Goal: Find specific page/section: Find specific page/section

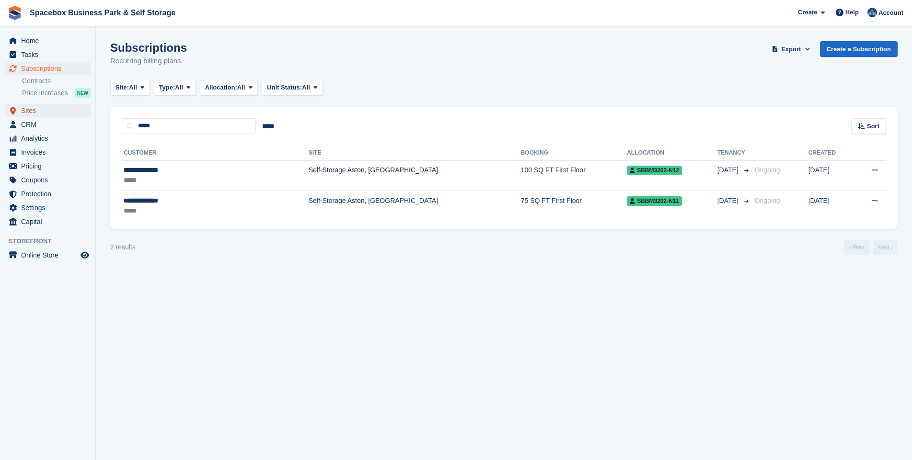
click at [34, 112] on span "Sites" at bounding box center [49, 110] width 57 height 13
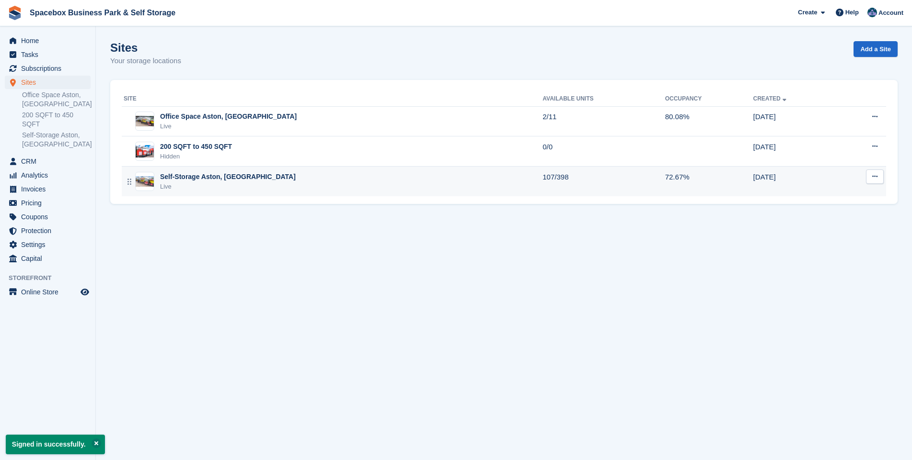
click at [171, 176] on div "Self-Storage Aston, [GEOGRAPHIC_DATA]" at bounding box center [228, 177] width 136 height 10
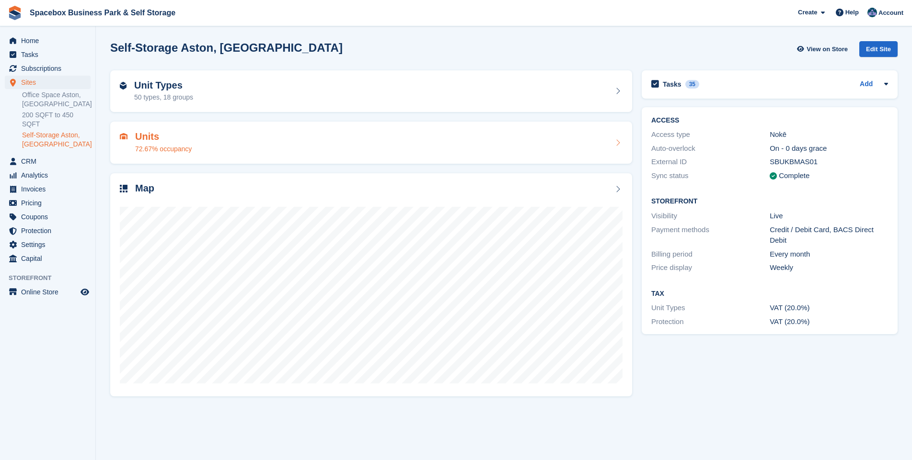
click at [143, 141] on h2 "Units" at bounding box center [163, 136] width 57 height 11
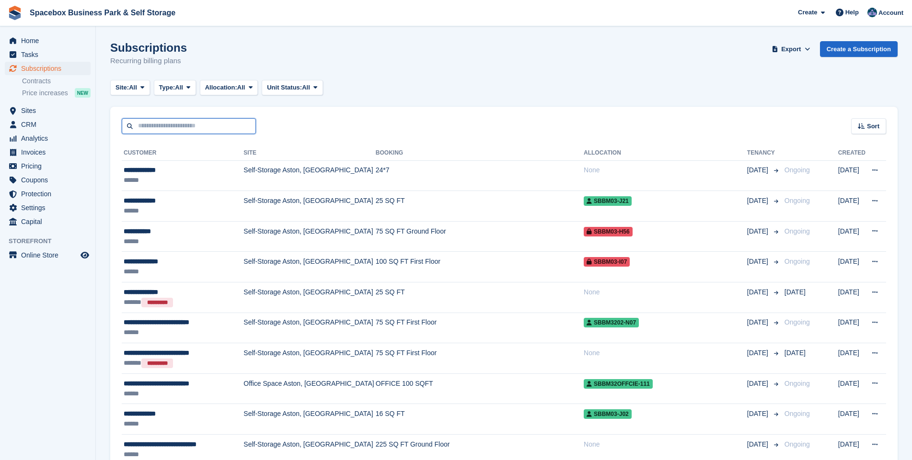
click at [170, 128] on input "text" at bounding box center [189, 126] width 134 height 16
type input "****"
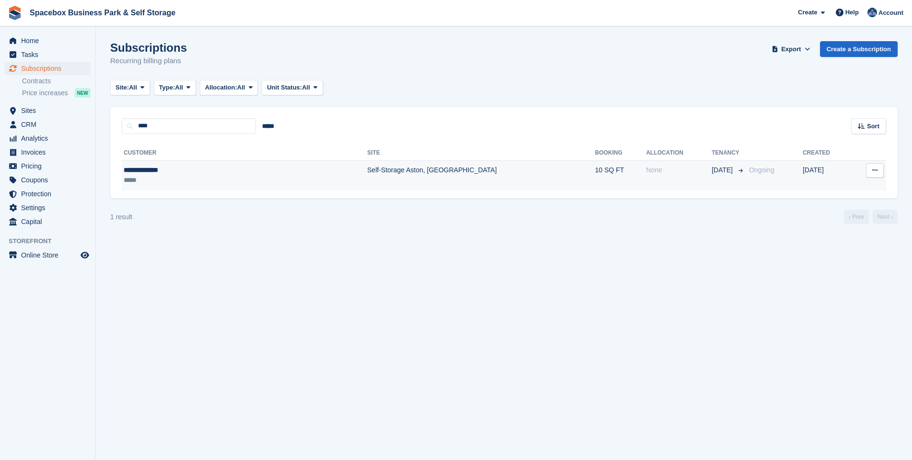
click at [367, 168] on td "Self-Storage Aston, [GEOGRAPHIC_DATA]" at bounding box center [481, 175] width 228 height 30
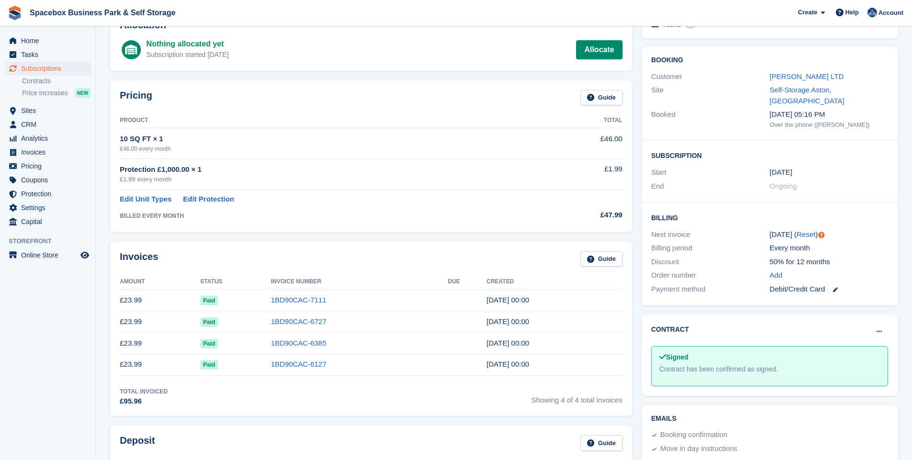
scroll to position [69, 0]
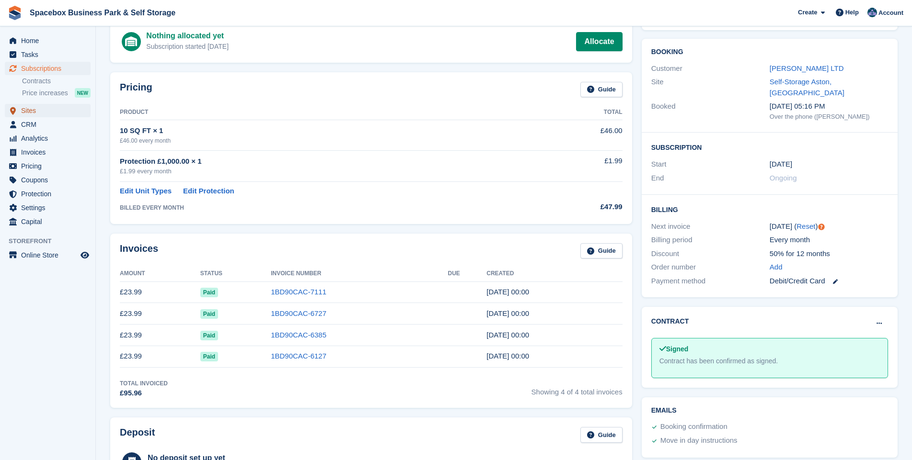
click at [25, 111] on span "Sites" at bounding box center [49, 110] width 57 height 13
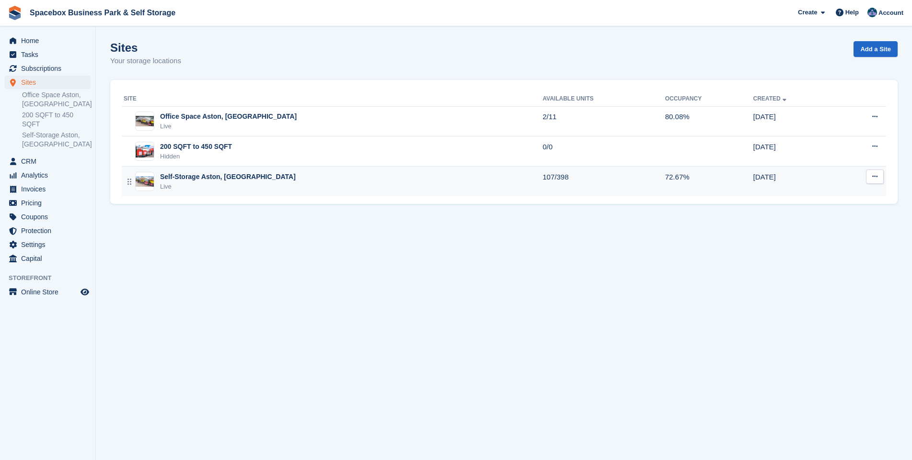
click at [176, 179] on div "Self-Storage Aston, [GEOGRAPHIC_DATA]" at bounding box center [228, 177] width 136 height 10
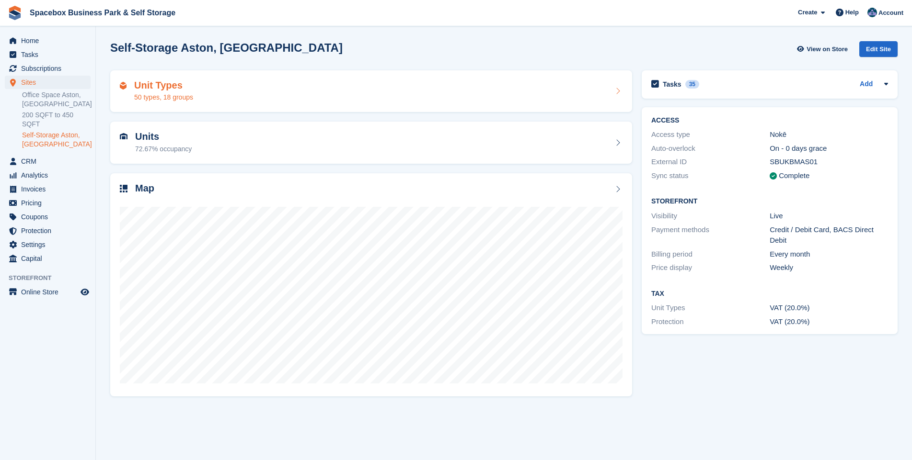
click at [139, 84] on h2 "Unit Types" at bounding box center [163, 85] width 59 height 11
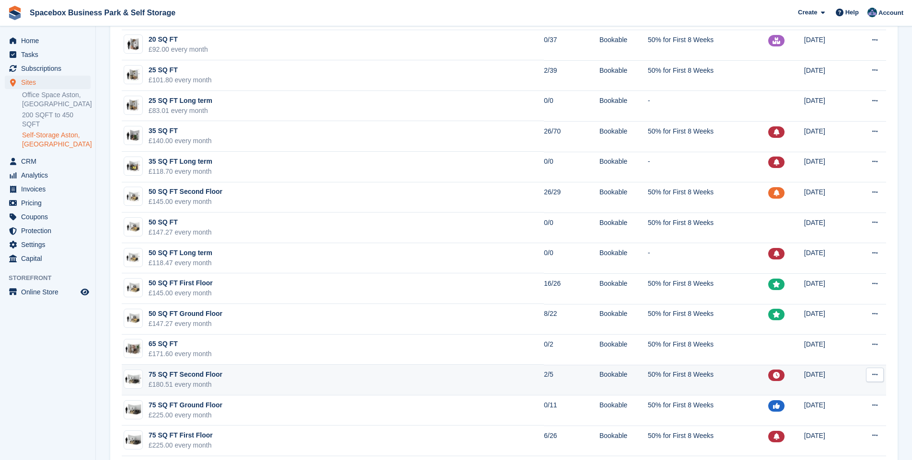
scroll to position [276, 0]
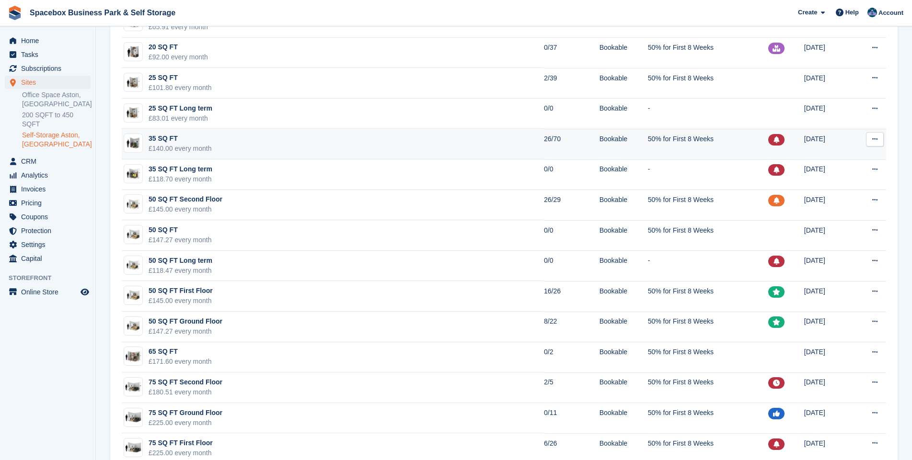
click at [255, 141] on td "35 SQ FT £140.00 every month" at bounding box center [333, 144] width 422 height 31
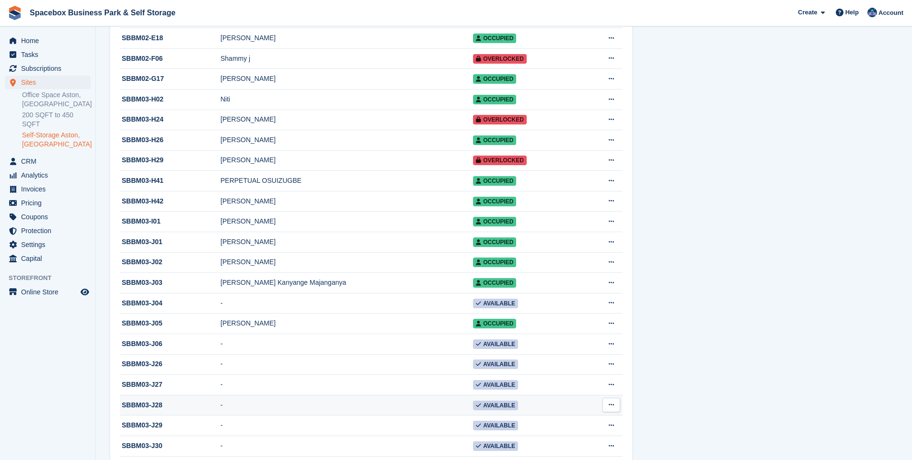
scroll to position [691, 0]
